Goal: Transaction & Acquisition: Purchase product/service

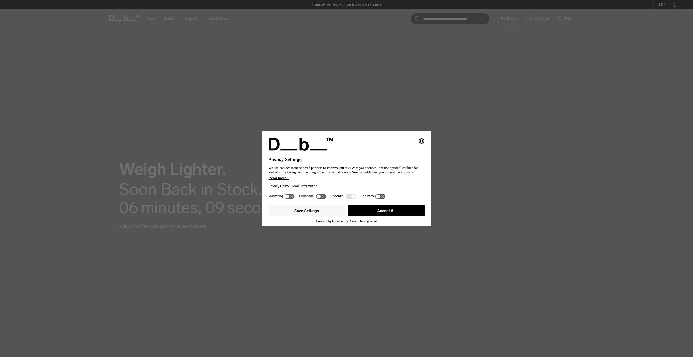
click at [293, 197] on icon at bounding box center [292, 197] width 2 height 2
click at [292, 197] on icon at bounding box center [292, 196] width 4 height 4
click at [322, 212] on button "Save Settings" at bounding box center [307, 211] width 77 height 11
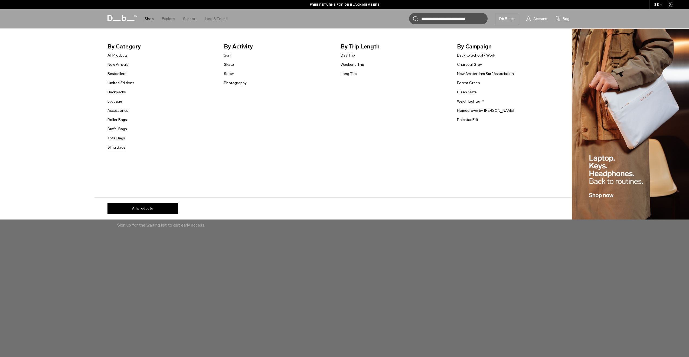
click at [121, 147] on link "Sling Bags" at bounding box center [116, 148] width 18 height 6
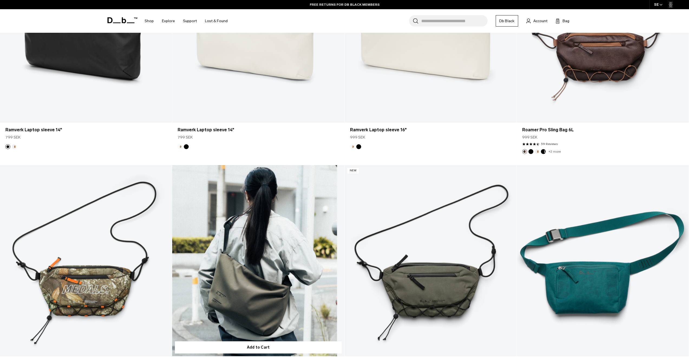
scroll to position [1300, 0]
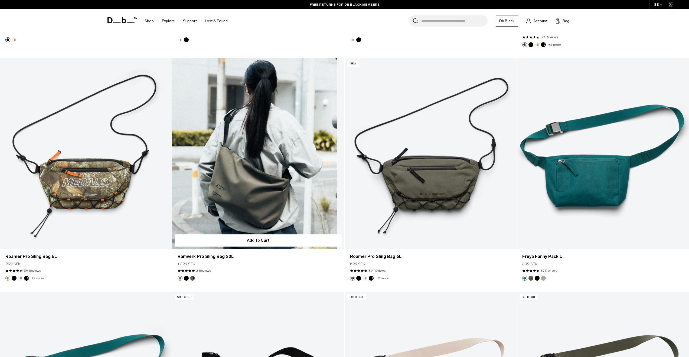
drag, startPoint x: 278, startPoint y: 218, endPoint x: 277, endPoint y: 209, distance: 9.5
